Goal: Task Accomplishment & Management: Use online tool/utility

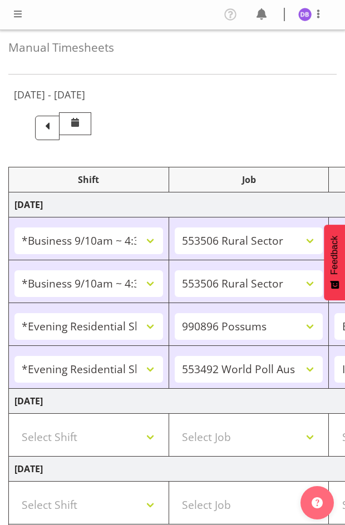
select select "26078"
select select "10587"
select select "26078"
select select "10587"
select select "47"
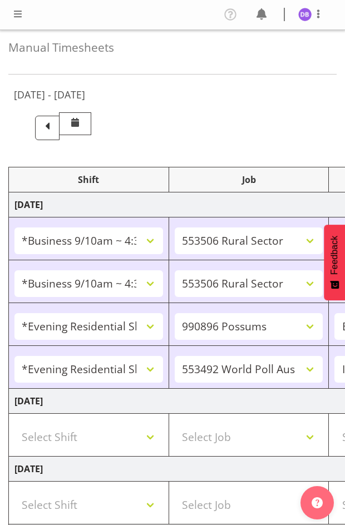
select select "48116"
select select "10633"
select select "48116"
select select "10499"
select select "47"
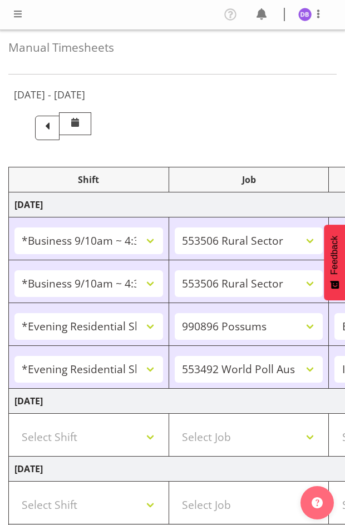
select select "26078"
select select "10587"
select select "47"
select select "48116"
select select "10242"
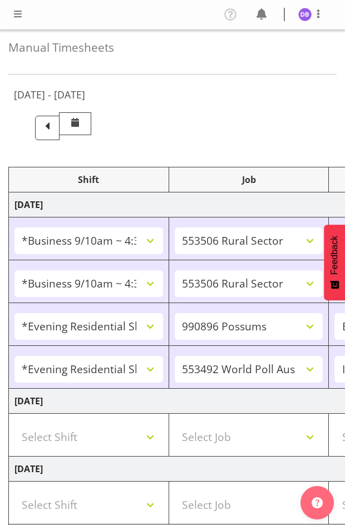
select select "47"
select select "26078"
select select "10631"
select select "47"
select select "26078"
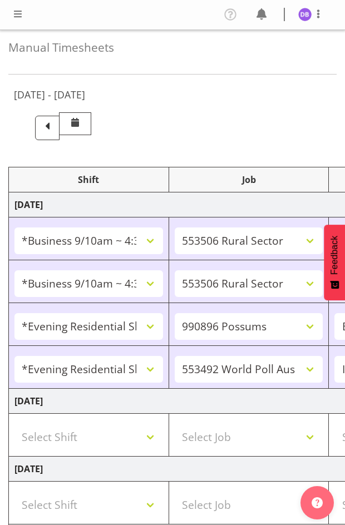
select select "10242"
select select "47"
select select "26078"
select select "10587"
select select "47"
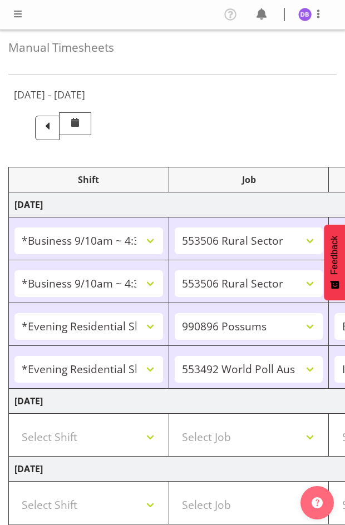
select select "26078"
select select "10242"
select select "47"
select select "26078"
select select "10587"
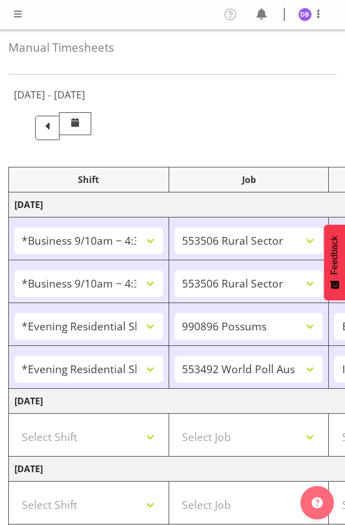
select select "47"
select select "26078"
select select "10242"
select select "47"
select select "26078"
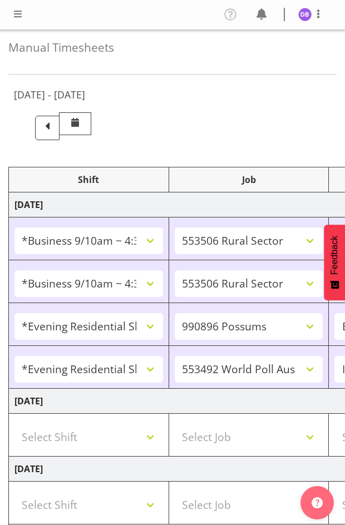
select select "10587"
select select "47"
select select "48116"
select select "10633"
select select "47"
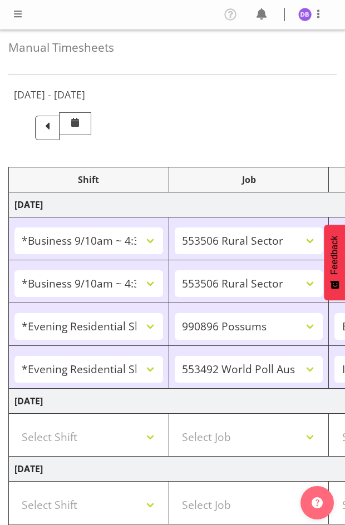
select select "48116"
select select "10499"
select select "47"
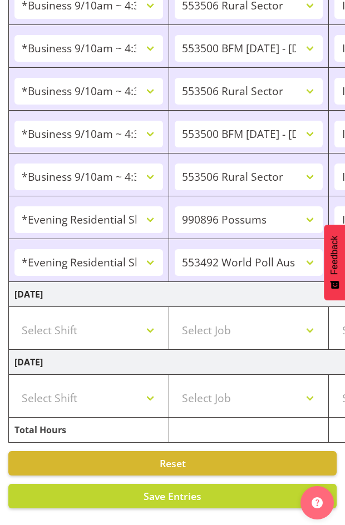
scroll to position [0, 442]
